Goal: Information Seeking & Learning: Learn about a topic

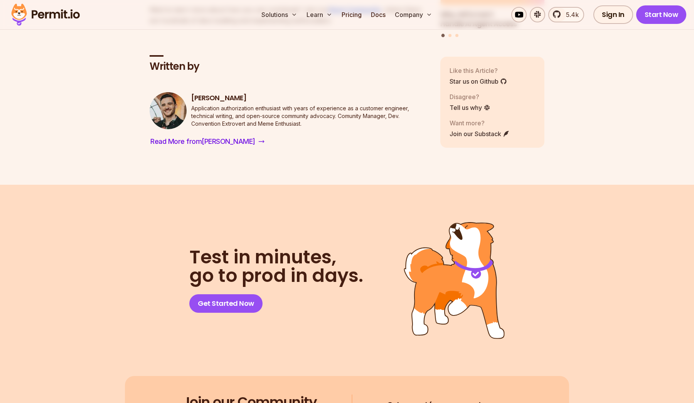
scroll to position [4138, 0]
